Goal: Navigation & Orientation: Find specific page/section

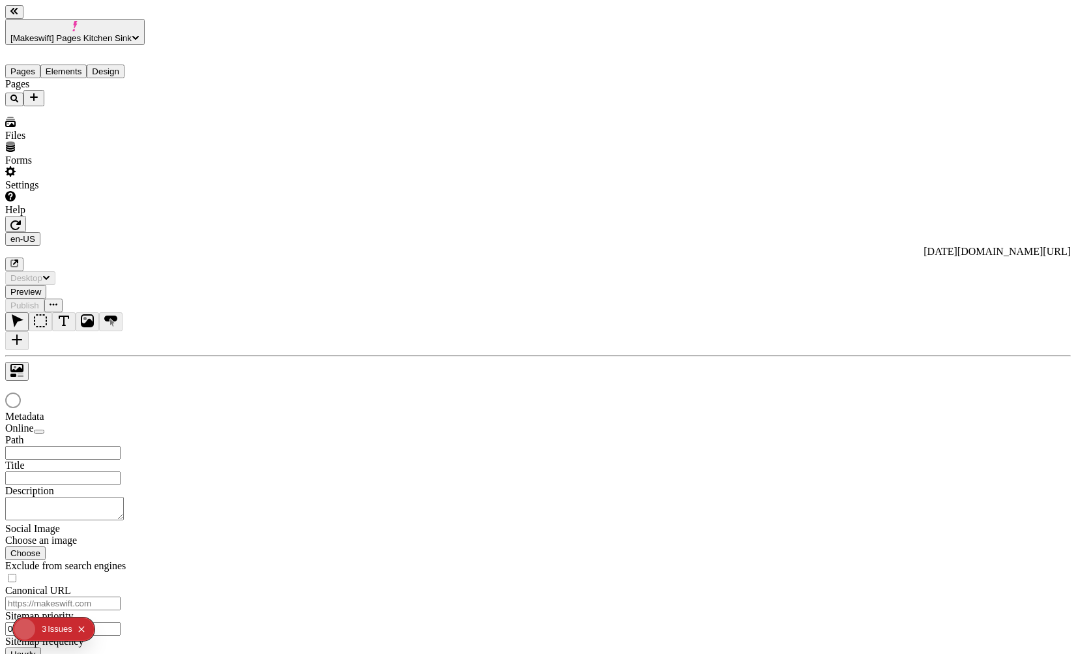
type input "/page"
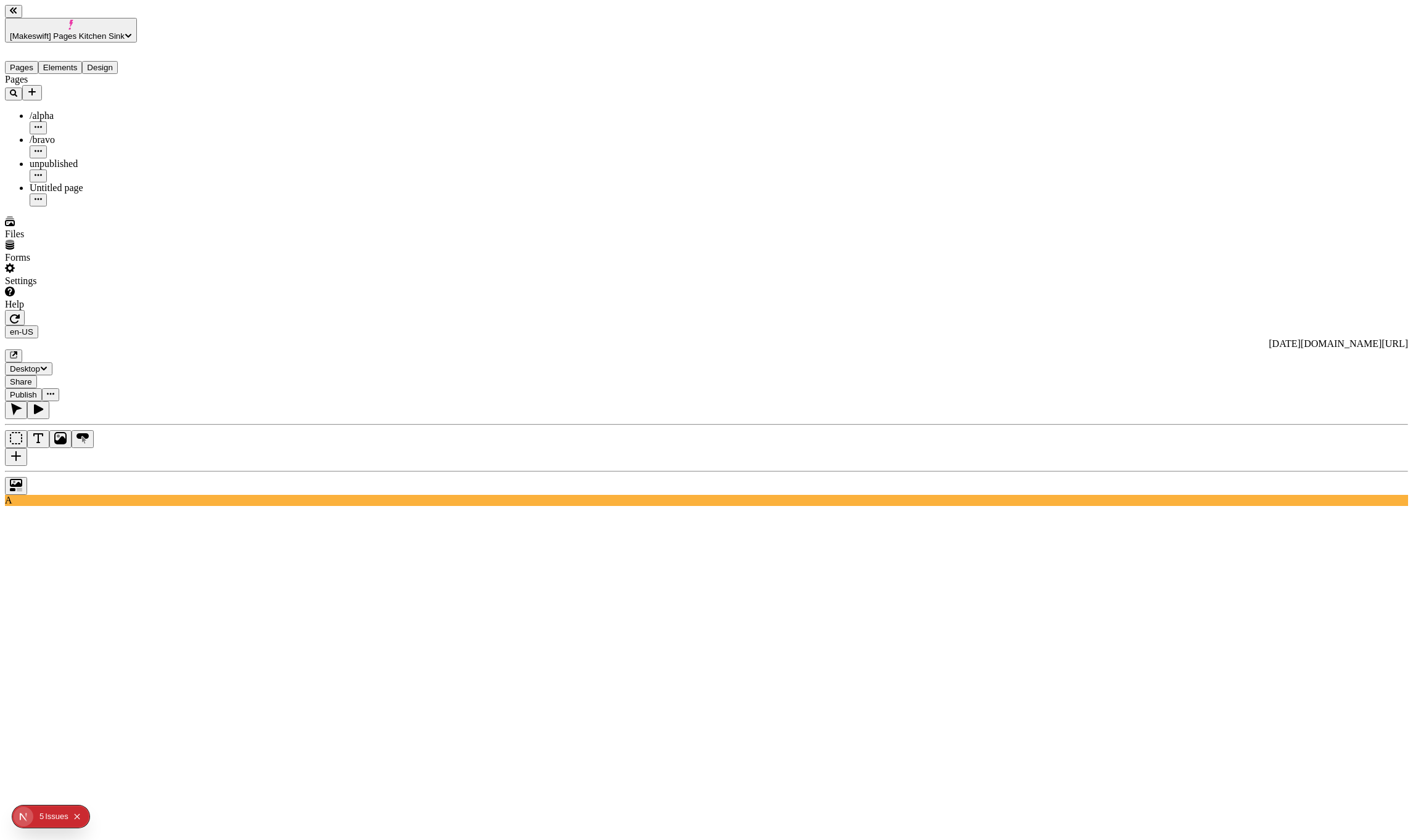
click at [91, 31] on span "[Makeswift] Pages Kitchen Sink" at bounding box center [66, 36] width 115 height 9
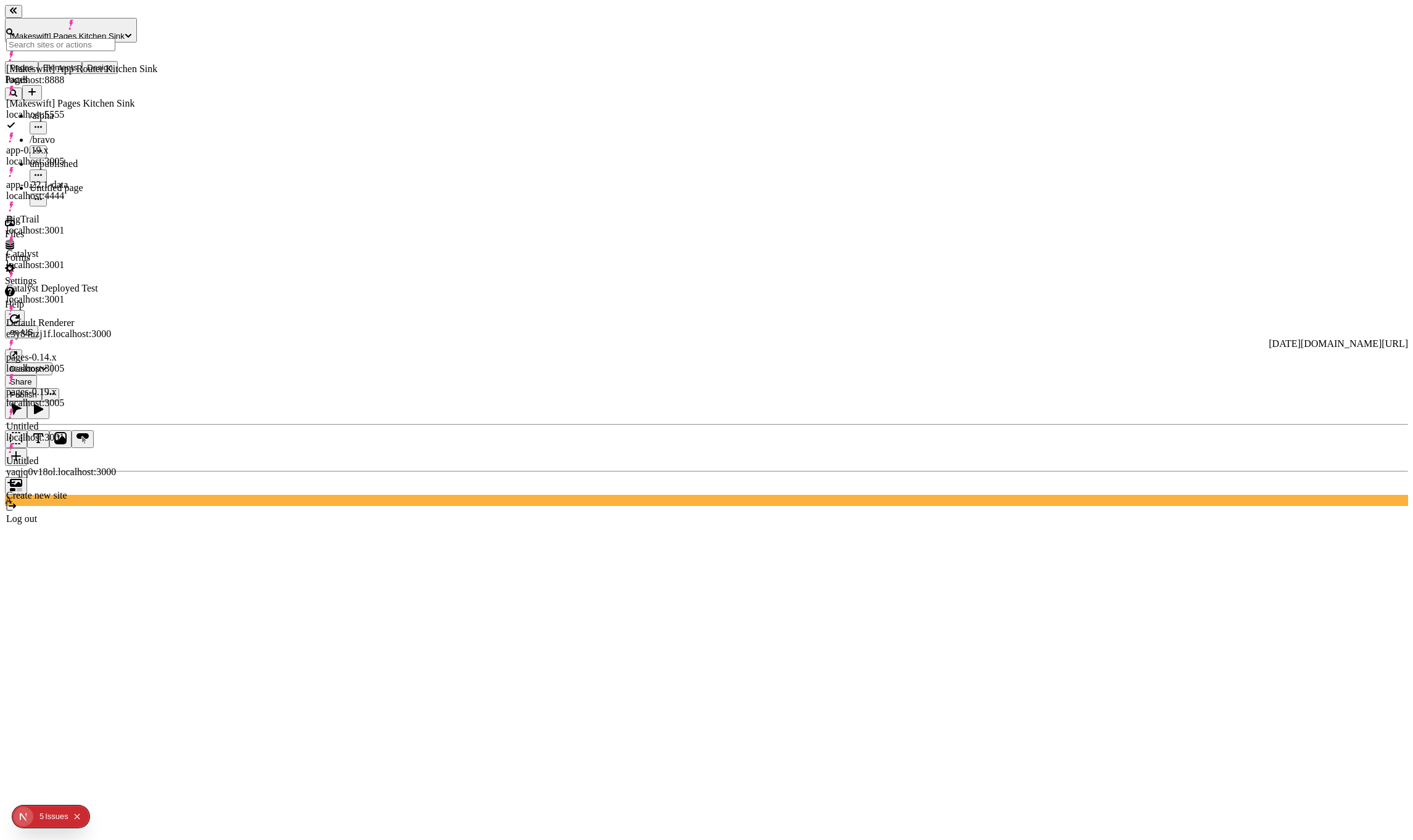
click at [89, 214] on div "BigTrail localhost:3001" at bounding box center [82, 224] width 151 height 22
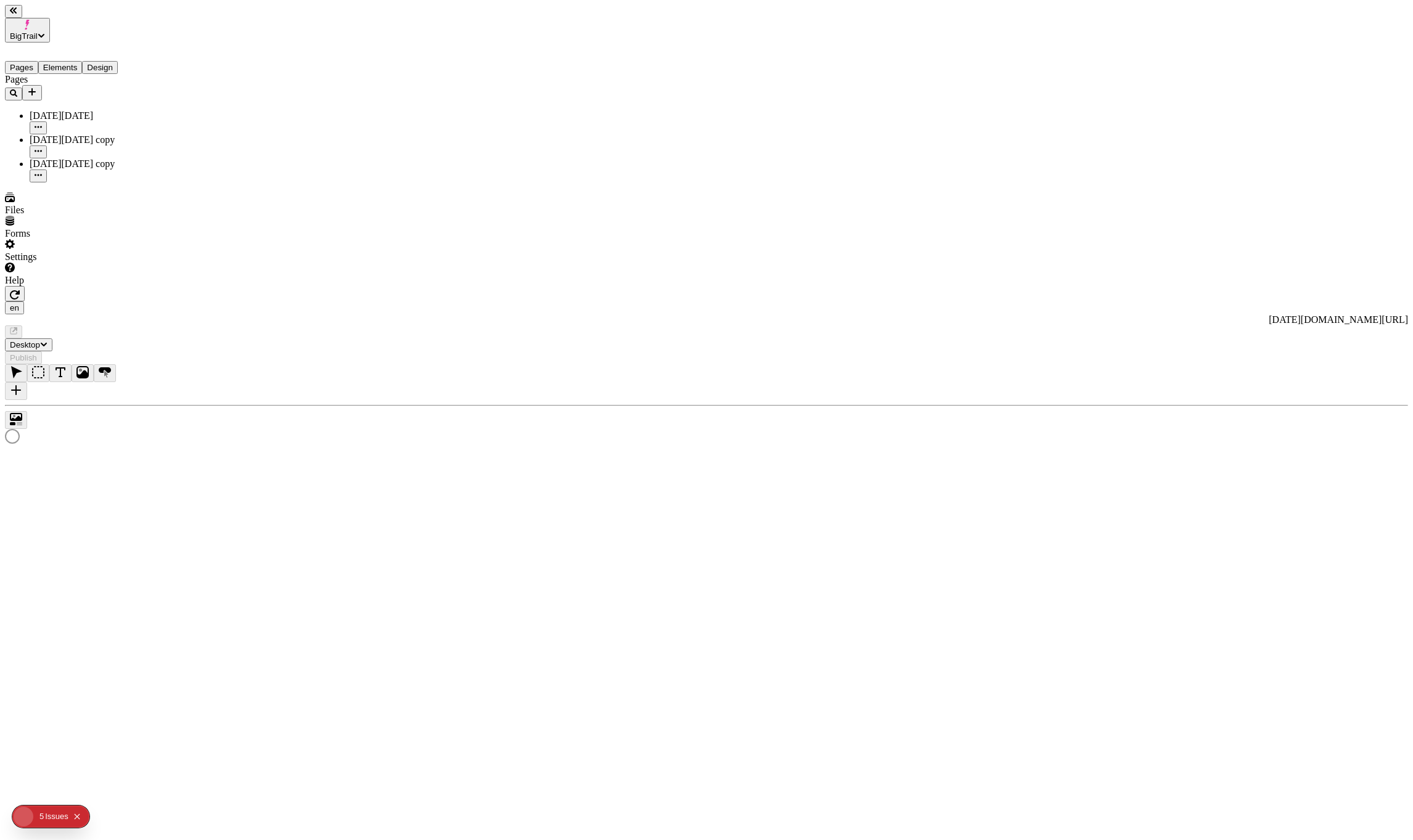
type input "/black-[DATE]-4"
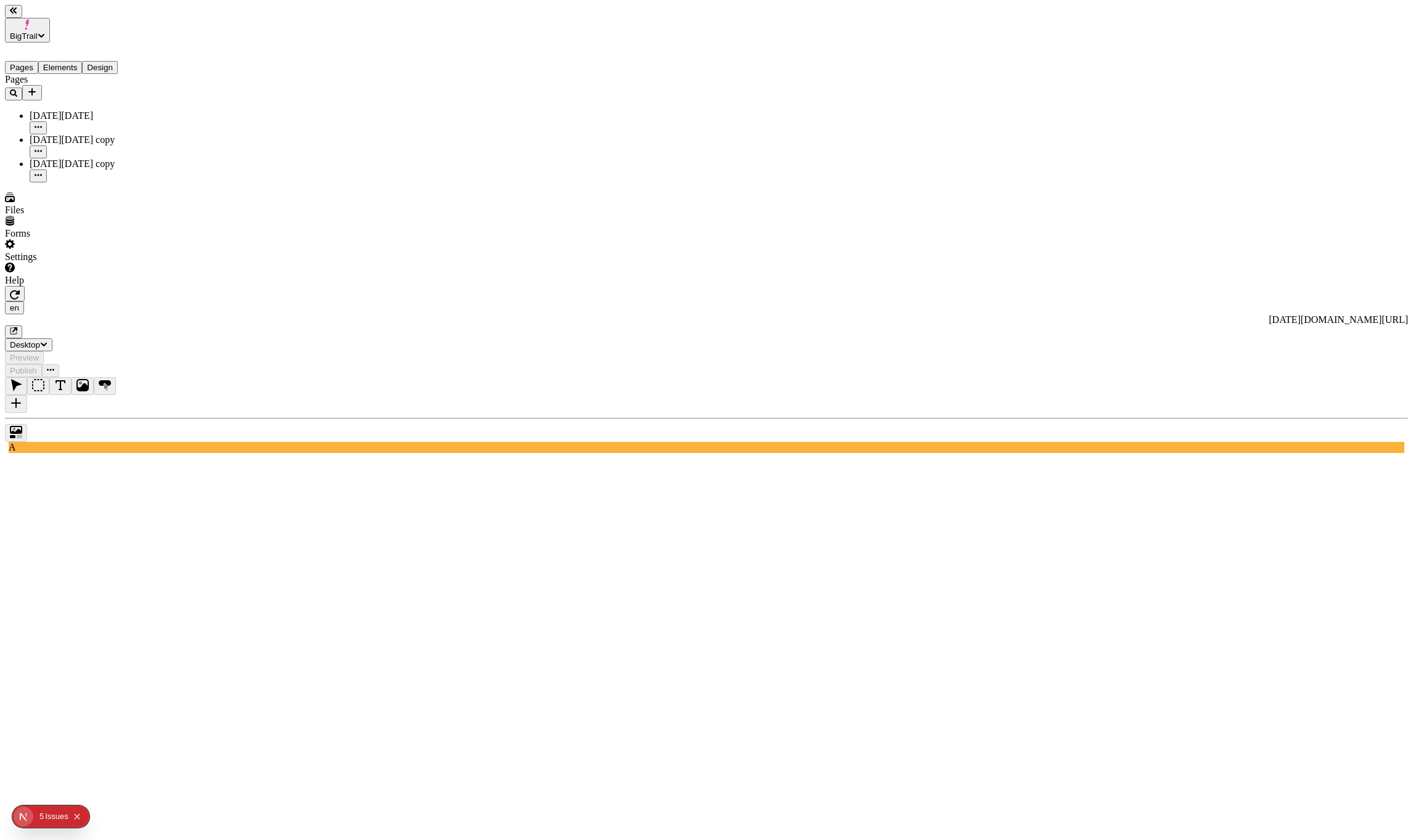
click at [116, 183] on div "Pages [DATE][DATE] [DATE][DATE] copy [DATE][DATE] copy" at bounding box center [79, 128] width 148 height 109
click at [79, 183] on div "Pages [DATE][DATE] [DATE][DATE] copy [DATE][DATE] copy" at bounding box center [79, 128] width 148 height 109
